Goal: Check status

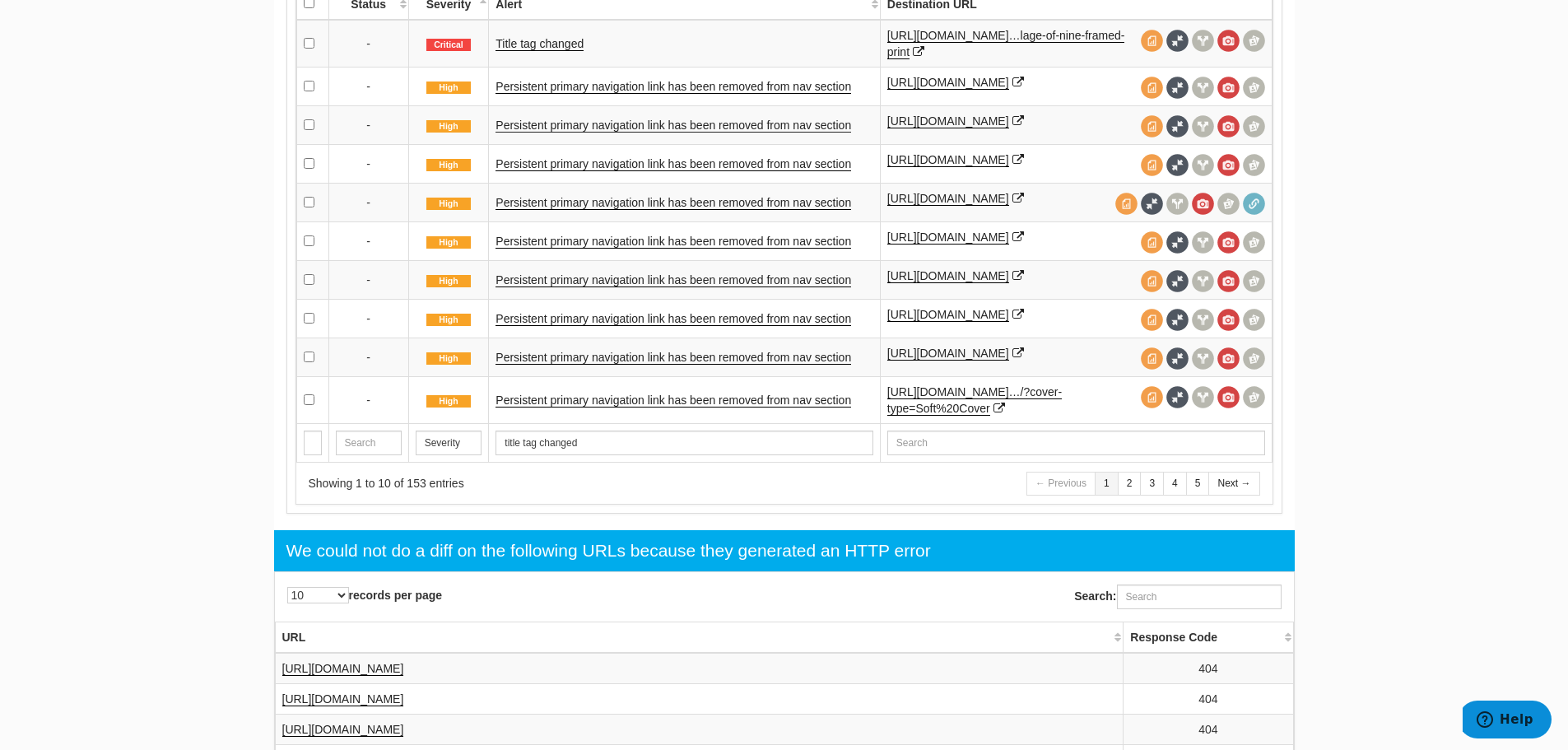
scroll to position [286, 0]
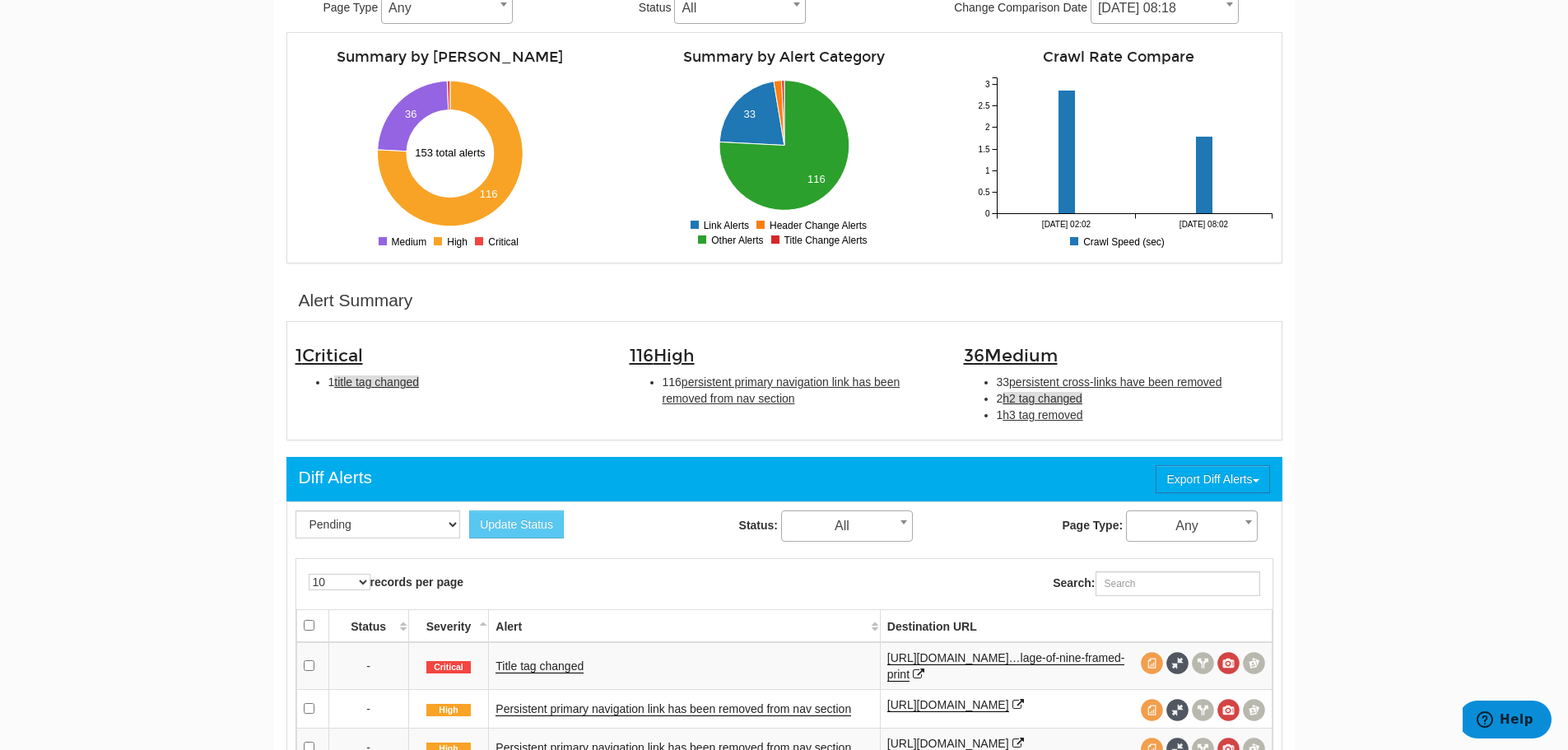
click at [1041, 396] on span "h2 tag changed" at bounding box center [1042, 398] width 80 height 13
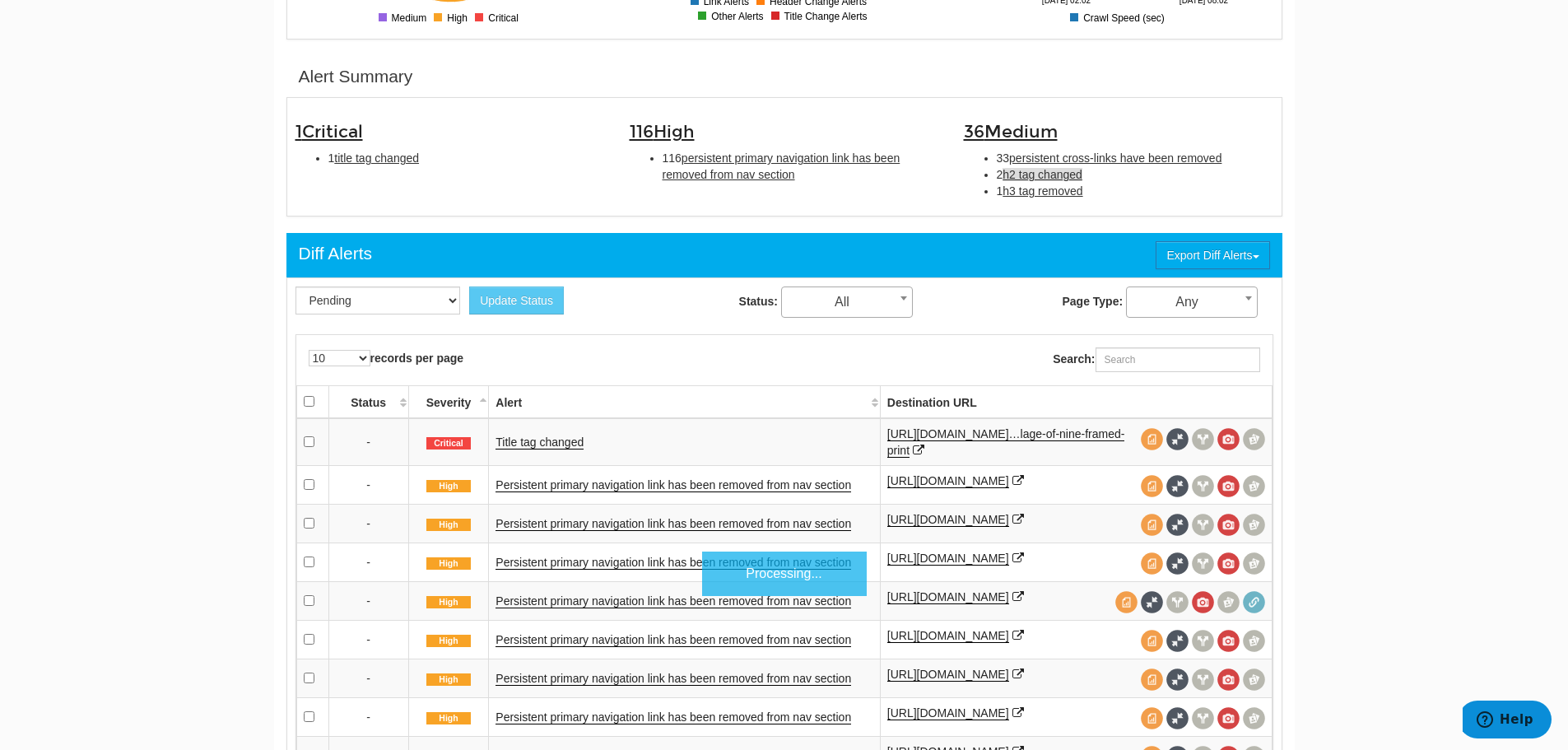
scroll to position [566, 0]
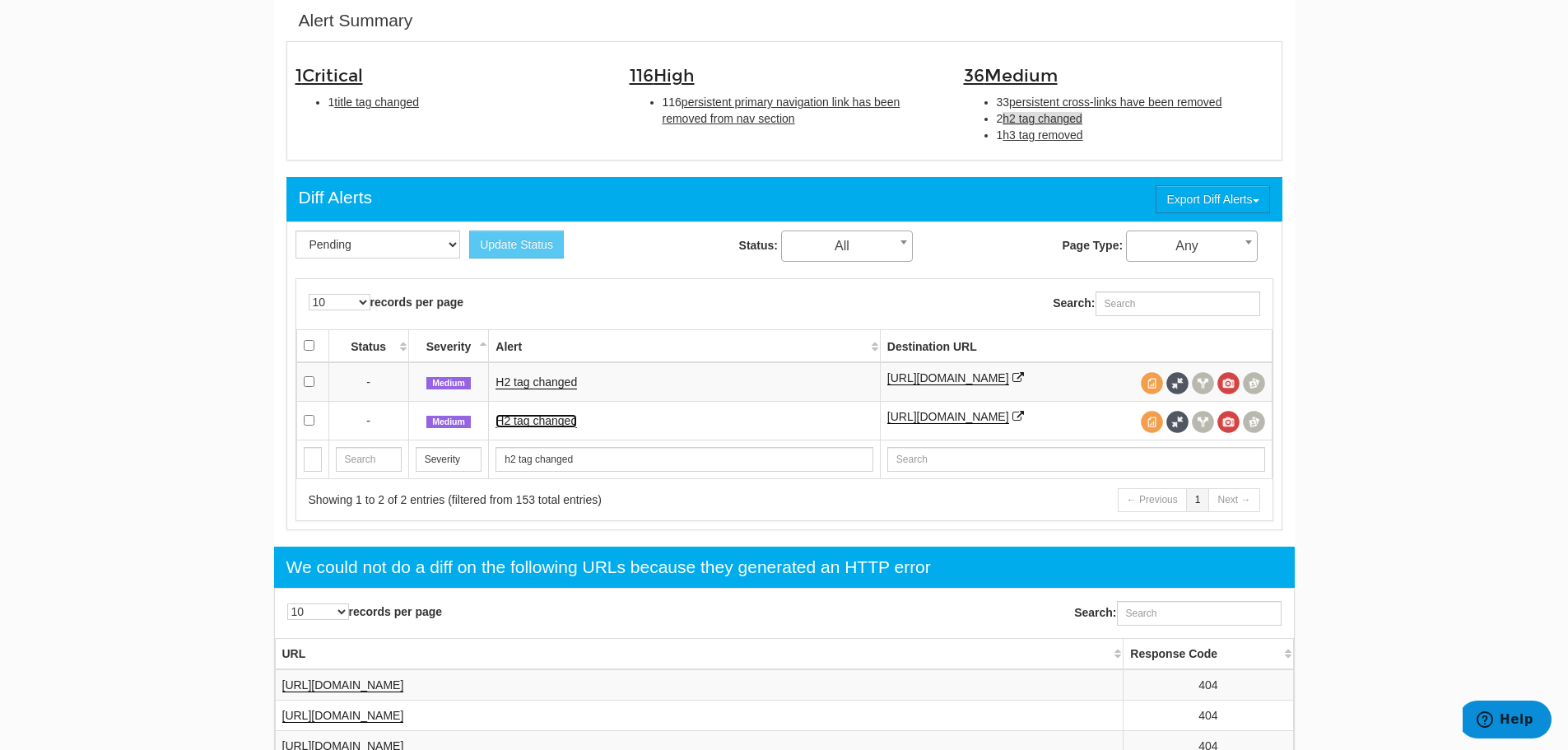
click at [549, 426] on link "H2 tag changed" at bounding box center [536, 420] width 81 height 14
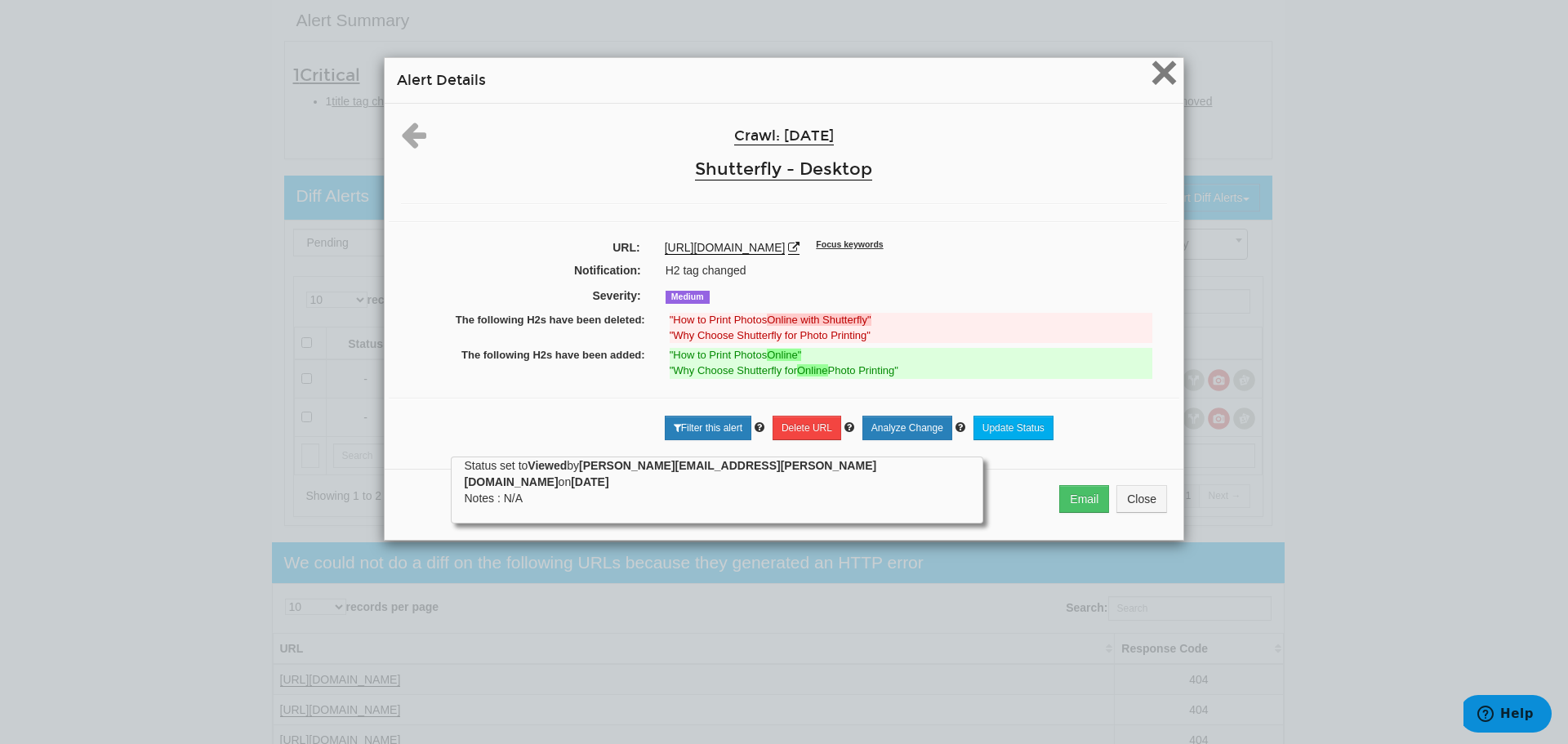
click at [1163, 78] on span "×" at bounding box center [1164, 72] width 28 height 55
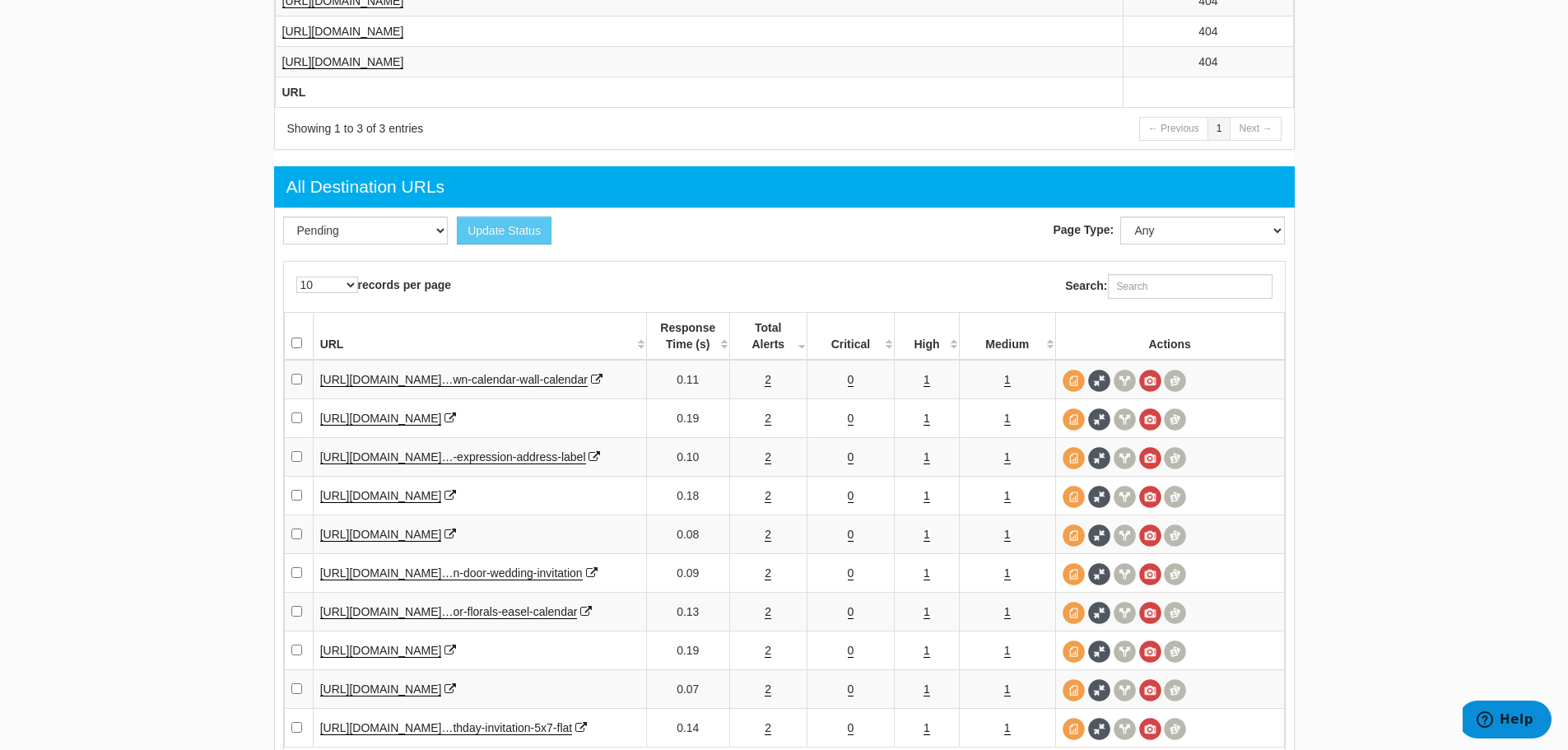
scroll to position [320, 0]
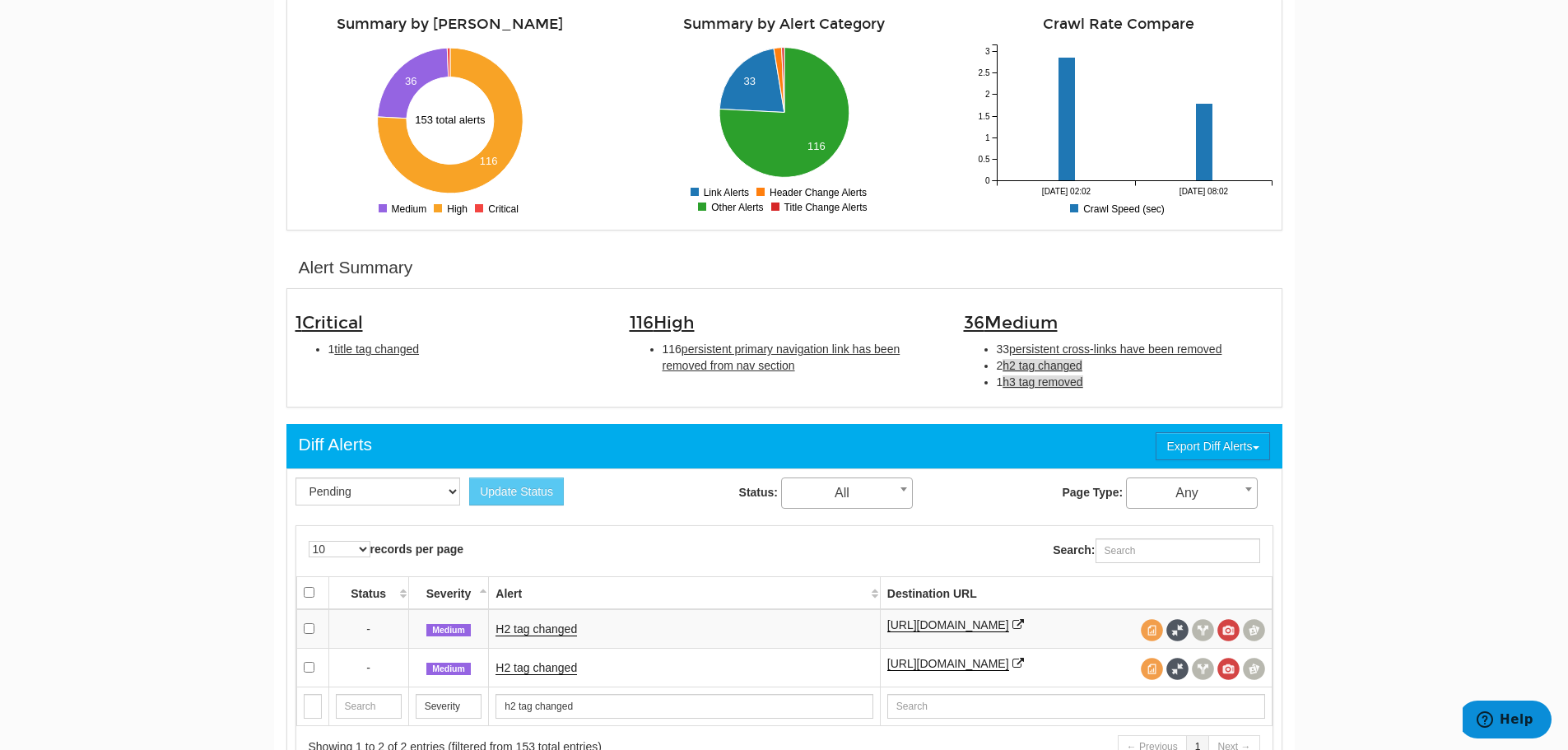
click at [1065, 382] on span "h3 tag removed" at bounding box center [1042, 382] width 80 height 13
type input "h3 tag removed"
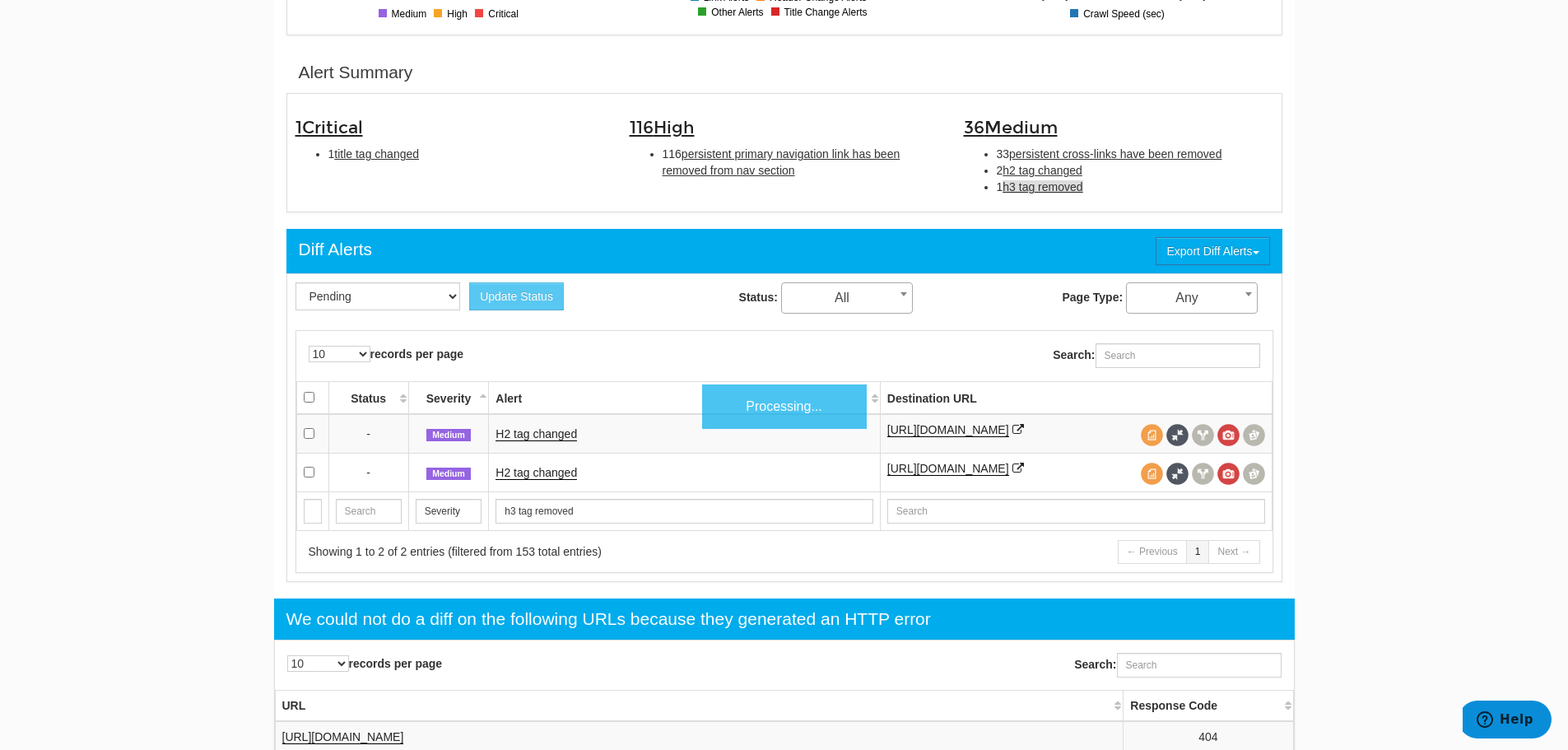
scroll to position [566, 0]
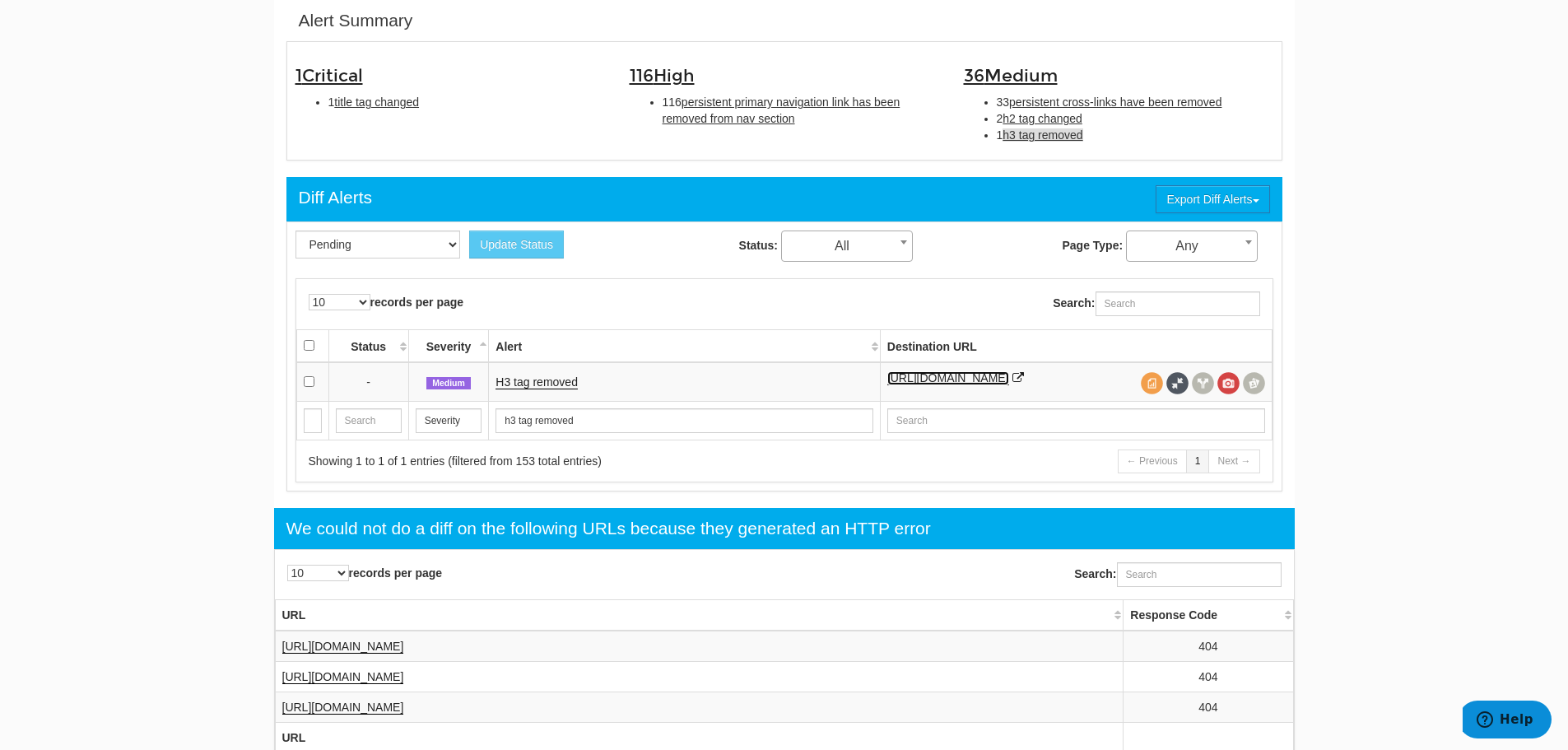
click at [942, 380] on link "[URL][DOMAIN_NAME]" at bounding box center [948, 378] width 122 height 14
